Goal: Information Seeking & Learning: Stay updated

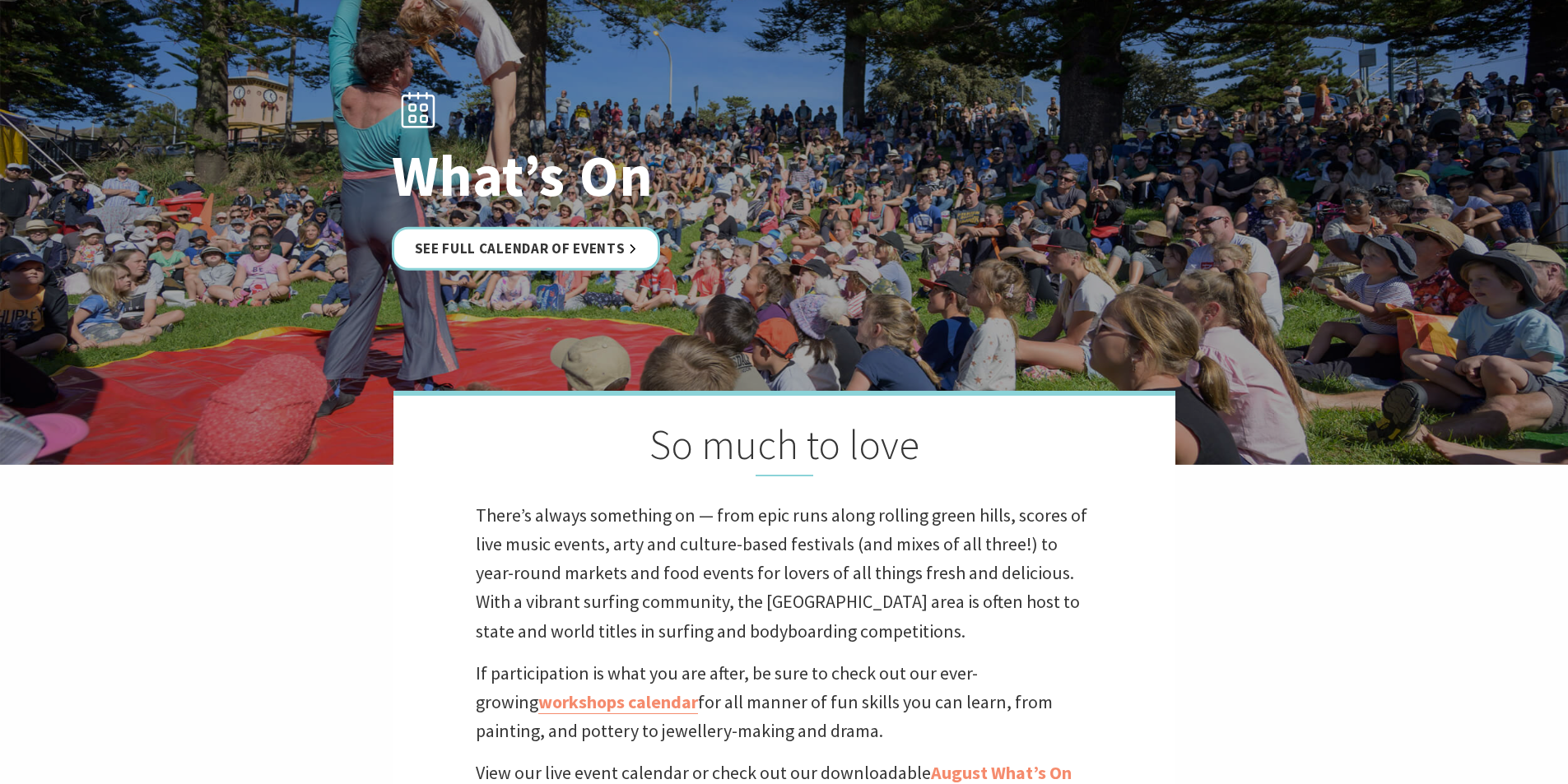
scroll to position [350, 0]
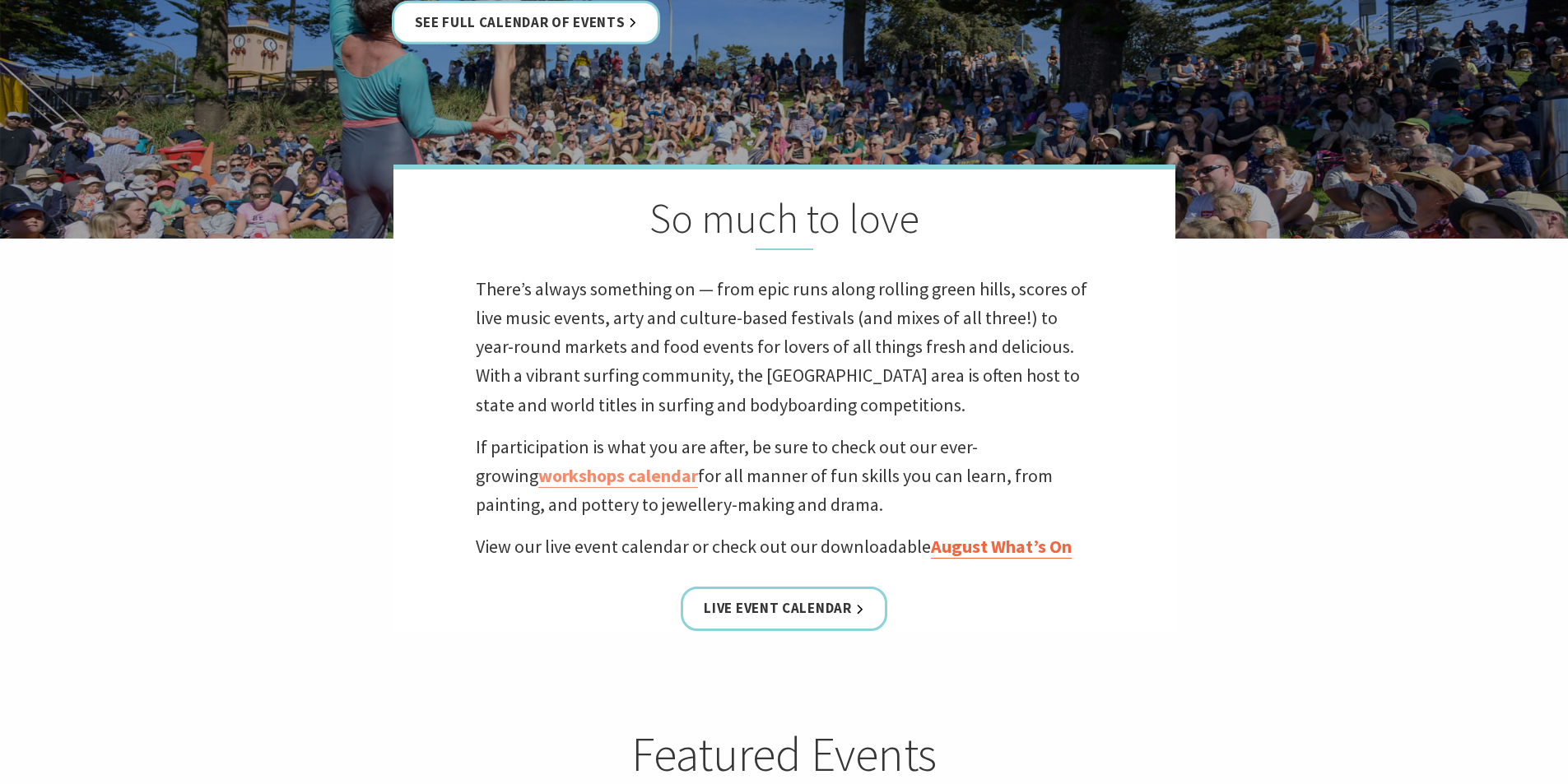
click at [1005, 546] on link "August What’s On" at bounding box center [1001, 547] width 141 height 24
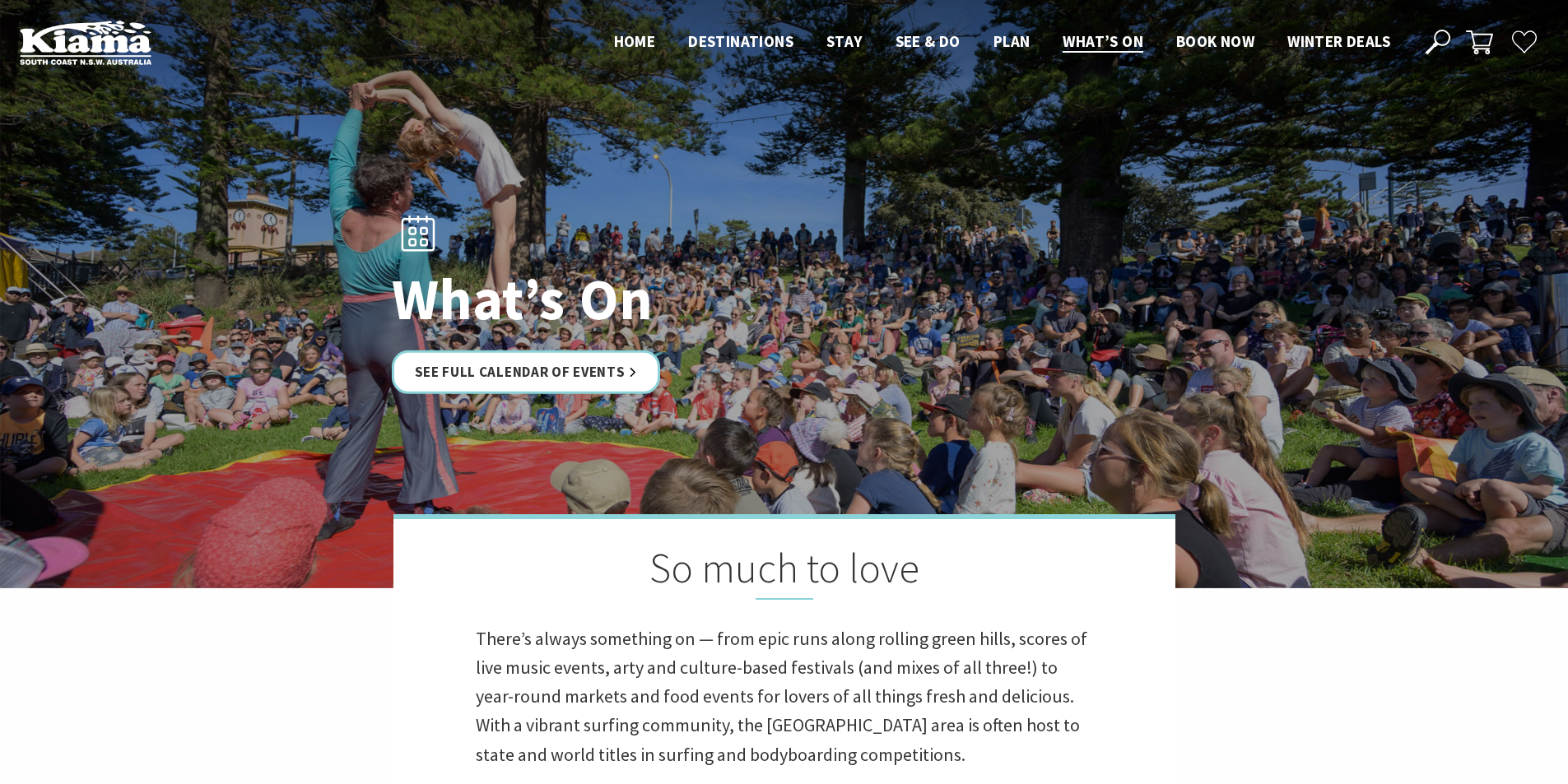
scroll to position [350, 0]
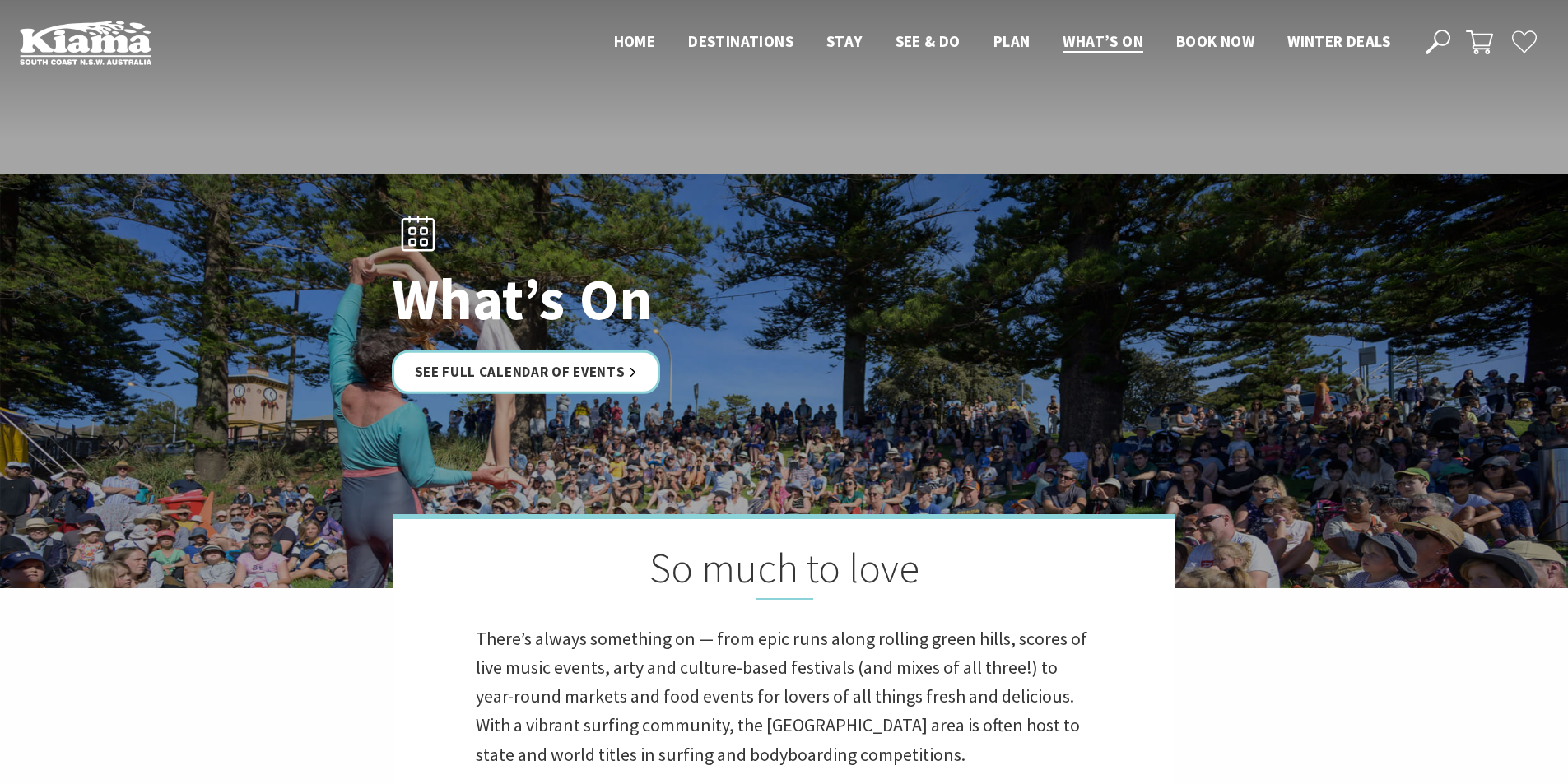
scroll to position [350, 0]
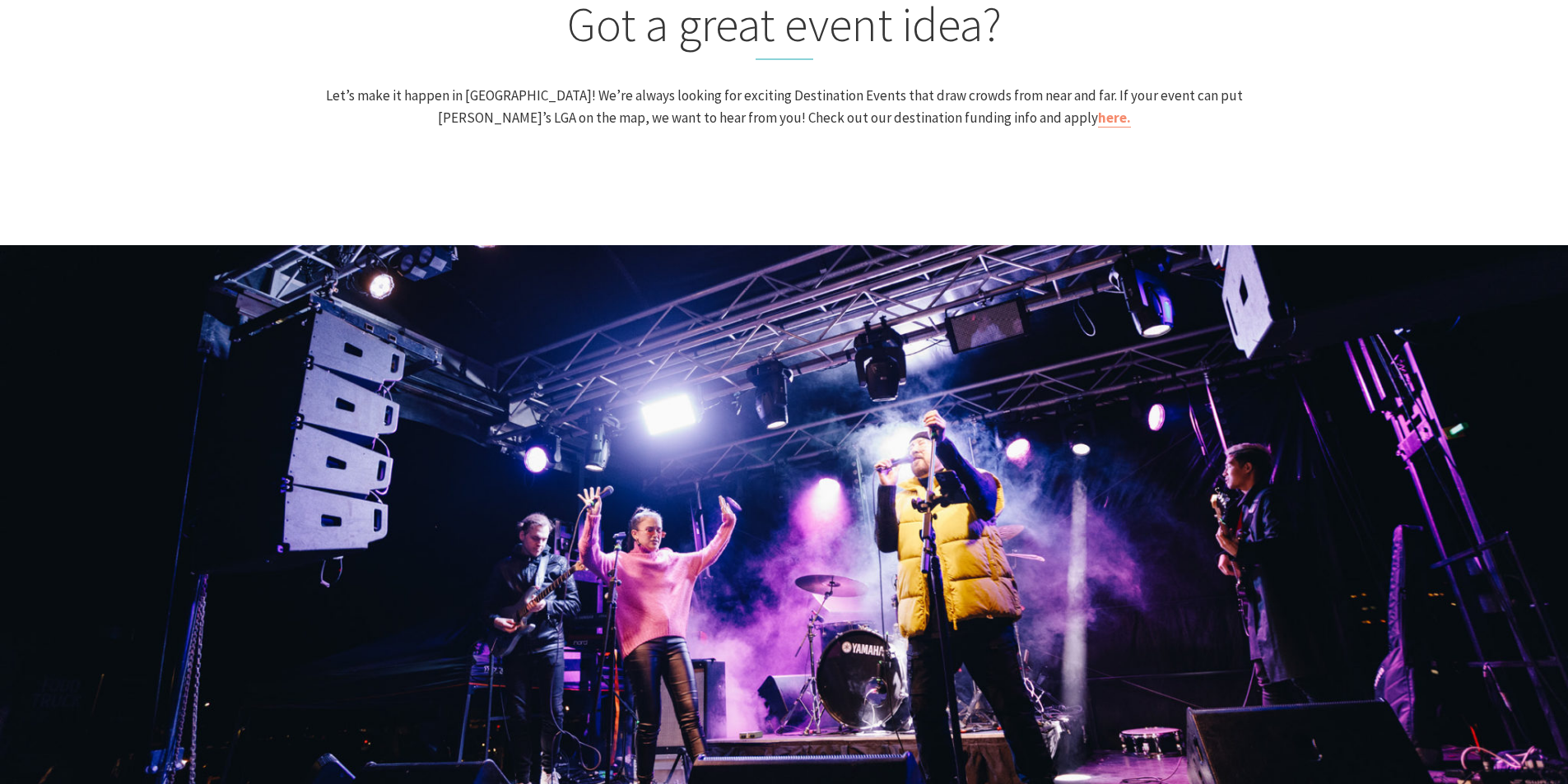
scroll to position [1953, 0]
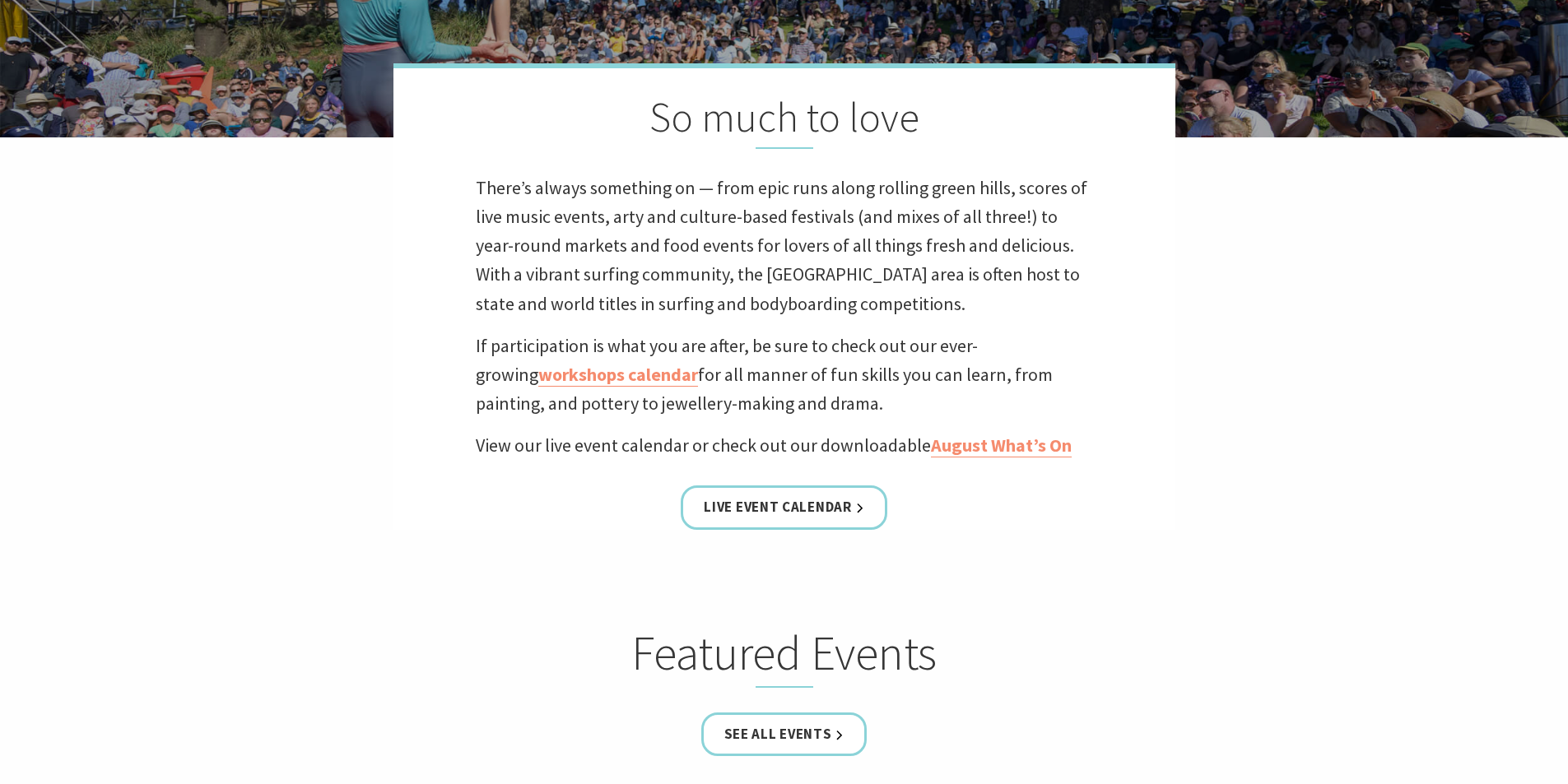
scroll to position [183, 0]
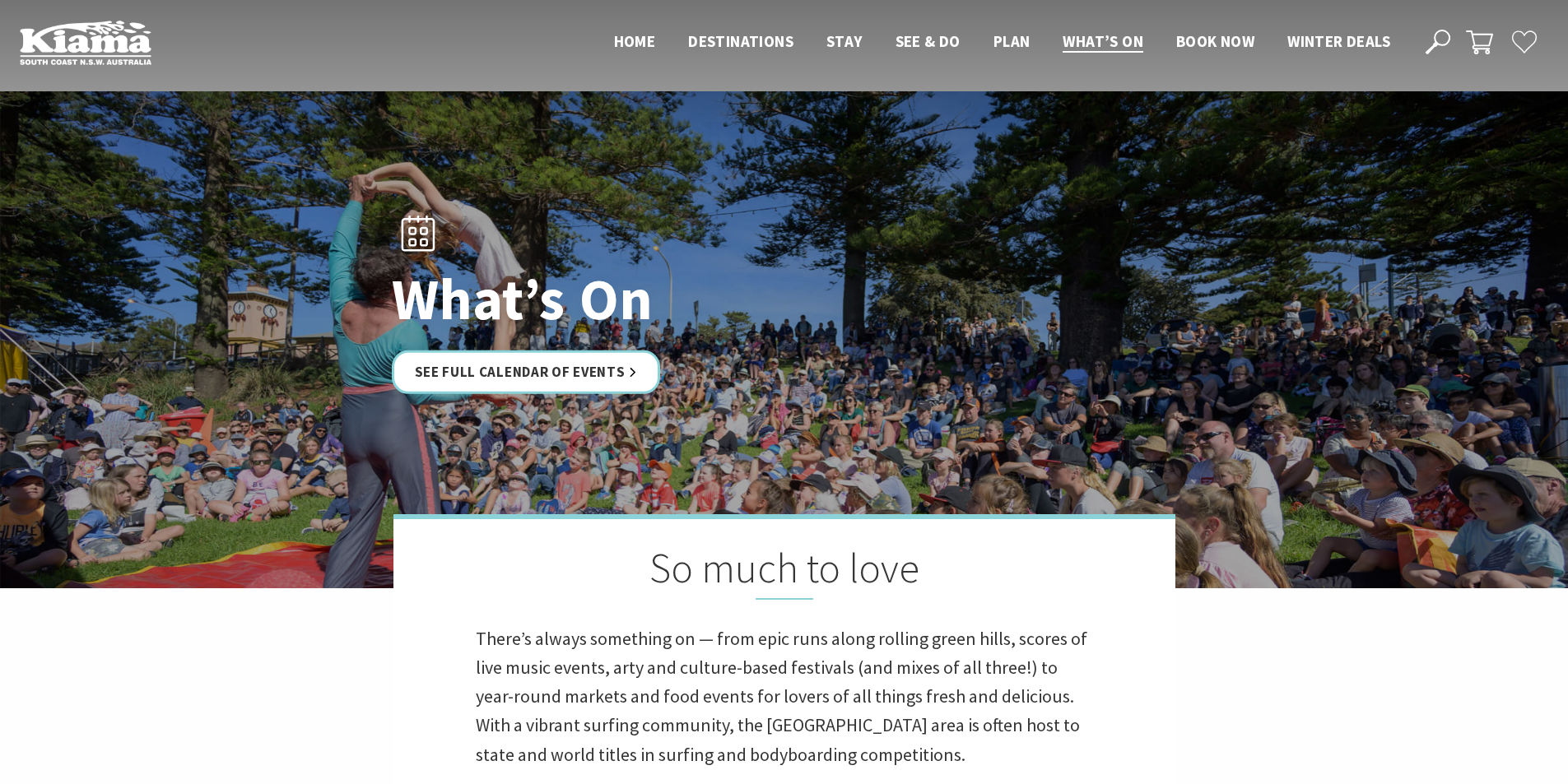
scroll to position [183, 0]
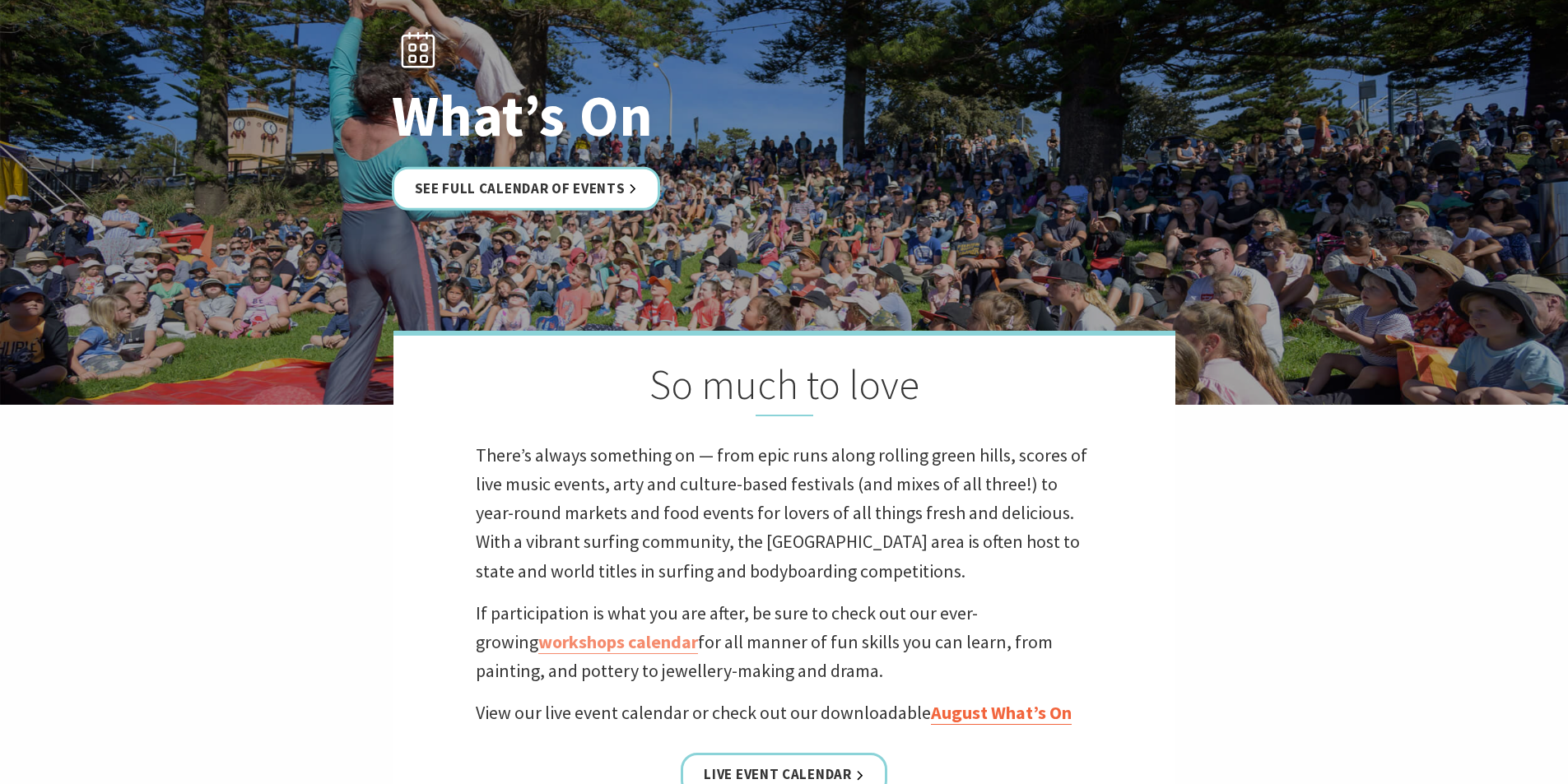
click at [1007, 717] on link "August What’s On" at bounding box center [1001, 713] width 141 height 24
